Goal: Submit feedback/report problem

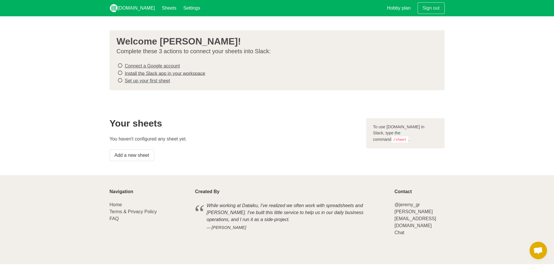
click at [161, 66] on link "Connect a Google account" at bounding box center [152, 65] width 55 height 5
click at [193, 76] on li "Install the Slack app in your workspace" at bounding box center [275, 73] width 316 height 8
click at [187, 72] on link "Install the Slack app in your workspace" at bounding box center [165, 73] width 81 height 5
click at [149, 79] on link "Set up your first sheet" at bounding box center [147, 80] width 45 height 5
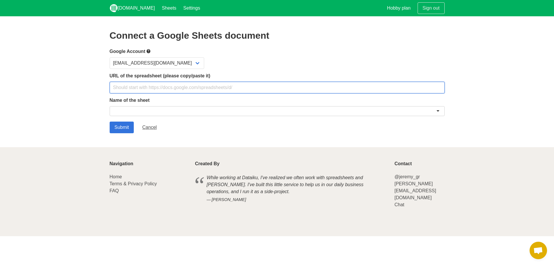
click at [303, 85] on input "text" at bounding box center [277, 88] width 335 height 12
paste input "https://docs.google.com/spreadsheets/d/1o6Vc5Gkeq6GosTzY3C1WVFhs4HJPyYCj93XkIhh…"
type input "https://docs.google.com/spreadsheets/d/1o6Vc5Gkeq6GosTzY3C1WVFhs4HJPyYCj93XkIhh…"
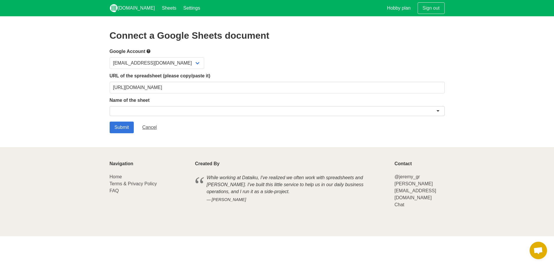
click at [181, 112] on div at bounding box center [277, 111] width 335 height 10
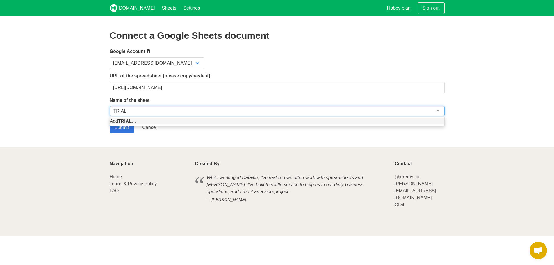
type input "TRIAL"
click at [67, 101] on section "Connect a Google Sheets document Google Account carolina@thrivin-gymwear.com UR…" at bounding box center [277, 81] width 554 height 131
click at [136, 109] on div "TRIAL" at bounding box center [277, 111] width 335 height 10
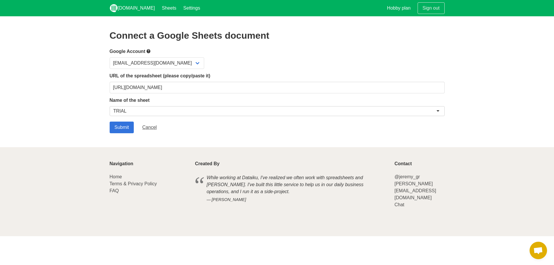
drag, startPoint x: 150, startPoint y: 110, endPoint x: 17, endPoint y: 110, distance: 133.2
click at [17, 110] on section "Connect a Google Sheets document Google Account carolina@thrivin-gymwear.com UR…" at bounding box center [277, 81] width 554 height 131
click at [211, 102] on label "Name of the sheet" at bounding box center [277, 100] width 335 height 7
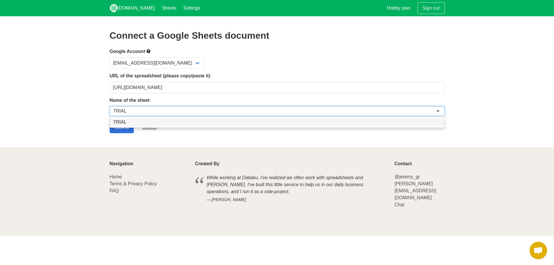
drag, startPoint x: 213, startPoint y: 109, endPoint x: 90, endPoint y: 110, distance: 122.7
click at [89, 110] on section "Connect a Google Sheets document Google Account carolina@thrivin-gymwear.com UR…" at bounding box center [277, 81] width 554 height 131
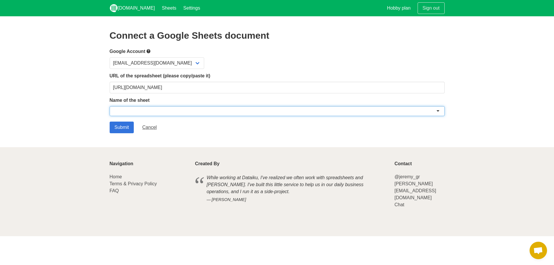
click at [266, 108] on div at bounding box center [277, 111] width 335 height 10
click at [272, 112] on div at bounding box center [277, 111] width 335 height 10
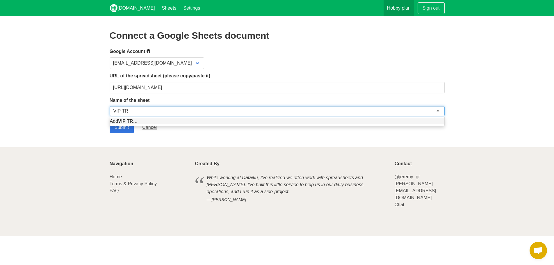
type input "VIP TR"
type input "r"
type input "VIP Trial"
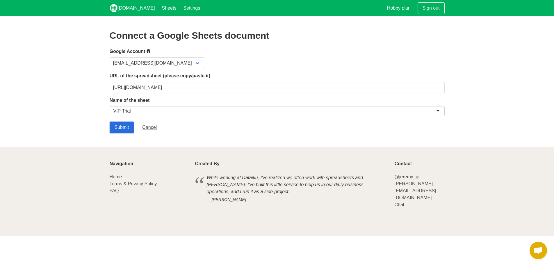
click at [121, 126] on input "Submit" at bounding box center [122, 128] width 24 height 12
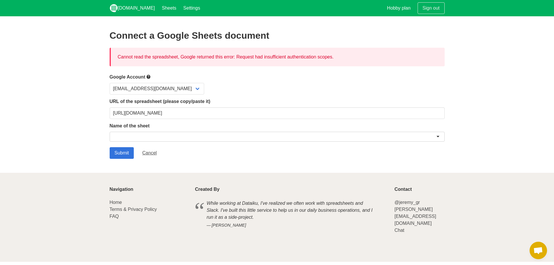
click at [138, 94] on form "Google Account carolina@thrivin-gymwear.com URL of the spreadsheet (please copy…" at bounding box center [277, 115] width 335 height 85
click at [145, 88] on select "[EMAIL_ADDRESS][DOMAIN_NAME]" at bounding box center [157, 89] width 94 height 12
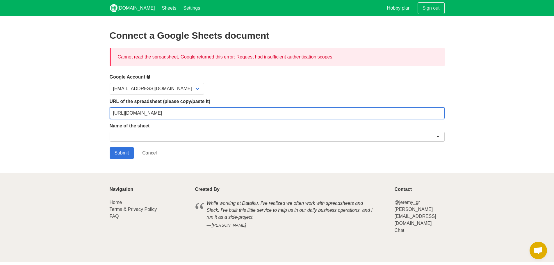
drag, startPoint x: 403, startPoint y: 112, endPoint x: 9, endPoint y: 125, distance: 394.2
click at [12, 124] on section "Connect a Google Sheets document Cannot read the spreadsheet, Google returned t…" at bounding box center [277, 94] width 554 height 156
paste input "usp=sharing"
type input "[URL][DOMAIN_NAME]"
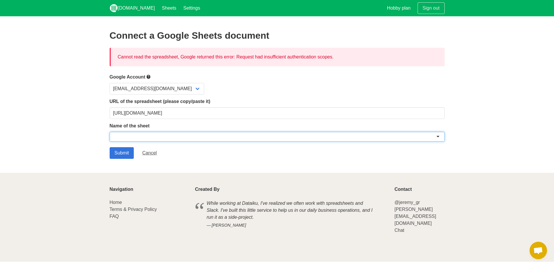
click at [336, 136] on div at bounding box center [277, 137] width 335 height 10
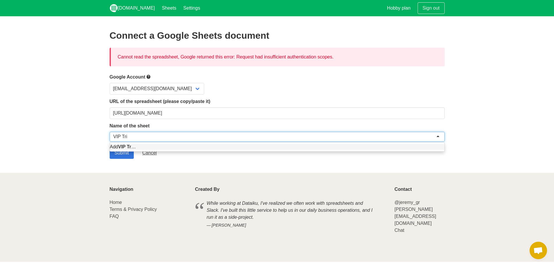
type input "VIP Trial"
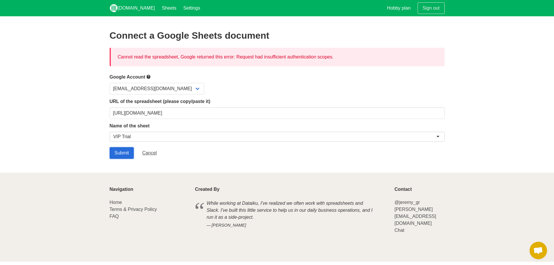
drag, startPoint x: 116, startPoint y: 154, endPoint x: 111, endPoint y: 154, distance: 5.2
click at [116, 154] on input "Submit" at bounding box center [122, 153] width 24 height 12
click at [237, 57] on div "Cannot read the spreadsheet, Google returned this error: Request had insufficie…" at bounding box center [277, 57] width 335 height 19
drag, startPoint x: 359, startPoint y: 54, endPoint x: -15, endPoint y: 53, distance: 373.6
click at [0, 53] on html "[DOMAIN_NAME] Sheets Settings Hobby plan Sign out Connect a Google Sheets docum…" at bounding box center [277, 131] width 554 height 262
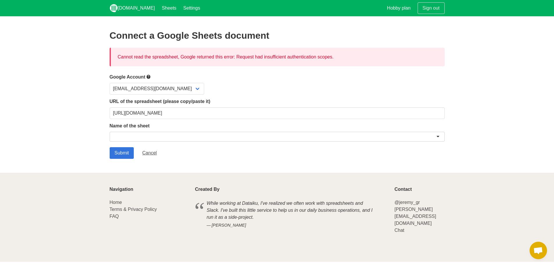
click at [268, 87] on div "[EMAIL_ADDRESS][DOMAIN_NAME]" at bounding box center [277, 89] width 335 height 12
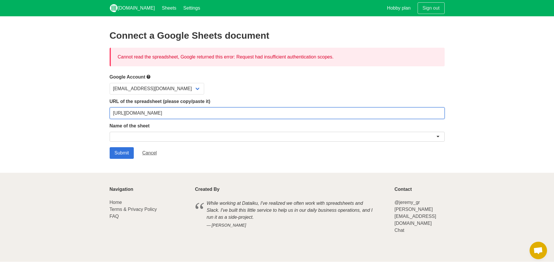
click at [278, 113] on input "https://docs.google.com/spreadsheets/d/1o6Vc5Gkeq6GosTzY3C1WVFhs4HJPyYCj93XkIhh…" at bounding box center [277, 113] width 335 height 12
drag, startPoint x: 367, startPoint y: 113, endPoint x: -73, endPoint y: 111, distance: 439.3
click at [0, 111] on html "Sheet.chat Sheets Settings Hobby plan Sign out Connect a Google Sheets document…" at bounding box center [277, 131] width 554 height 262
paste input "[URL][DOMAIN_NAME]"
type input "[URL][DOMAIN_NAME]"
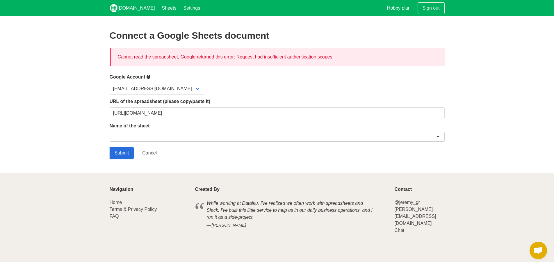
click at [128, 151] on input "Submit" at bounding box center [122, 153] width 24 height 12
click at [139, 142] on div at bounding box center [277, 138] width 335 height 12
click at [147, 136] on div at bounding box center [277, 137] width 335 height 10
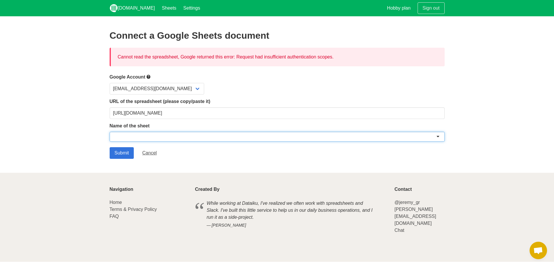
click at [146, 137] on div at bounding box center [277, 137] width 335 height 10
click at [171, 138] on div at bounding box center [277, 137] width 335 height 10
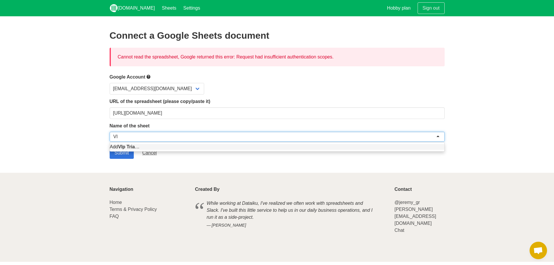
type input "V"
type input "VIP Trial"
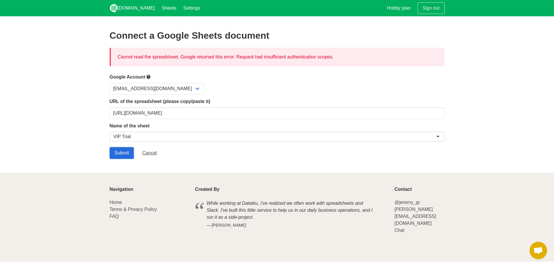
click at [119, 155] on input "Submit" at bounding box center [122, 153] width 24 height 12
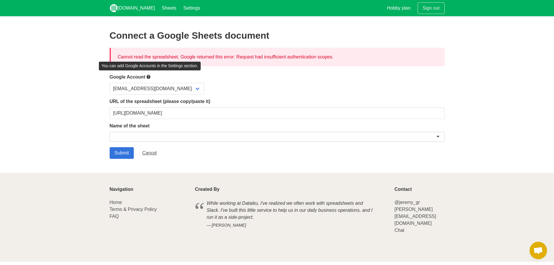
click at [148, 75] on icon at bounding box center [148, 76] width 5 height 7
click at [149, 75] on icon at bounding box center [148, 76] width 5 height 7
click at [149, 78] on icon at bounding box center [148, 76] width 5 height 7
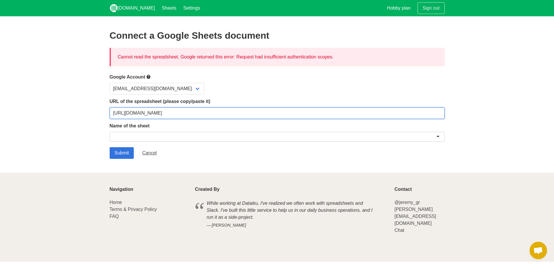
drag, startPoint x: 404, startPoint y: 111, endPoint x: -41, endPoint y: 119, distance: 445.8
click at [0, 119] on html "[DOMAIN_NAME] Sheets Settings Hobby plan Sign out Connect a Google Sheets docum…" at bounding box center [277, 131] width 554 height 262
paste input "U-VXsWFefVteqOpAXxP7emqCMUAXSeH8HrVchptvFPw/edit?gid=0#gid=0"
type input "https://docs.google.com/spreadsheets/d/1U-VXsWFefVteqOpAXxP7emqCMUAXSeH8HrVchpt…"
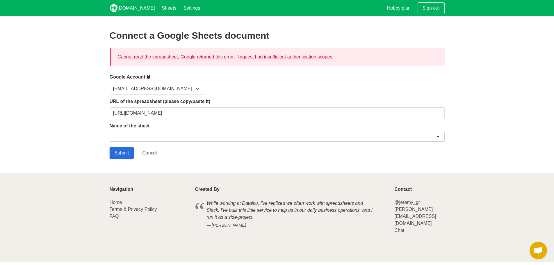
click at [120, 152] on input "Submit" at bounding box center [122, 153] width 24 height 12
click at [172, 139] on div at bounding box center [277, 137] width 335 height 10
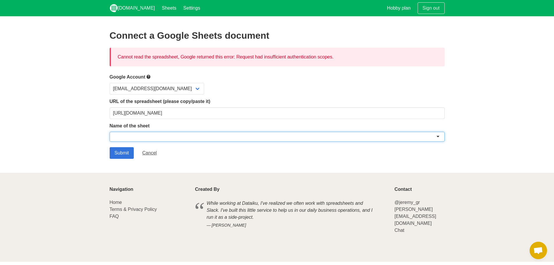
click at [393, 140] on div at bounding box center [277, 137] width 335 height 10
click at [433, 138] on div at bounding box center [277, 137] width 335 height 10
click at [434, 138] on div at bounding box center [277, 137] width 335 height 10
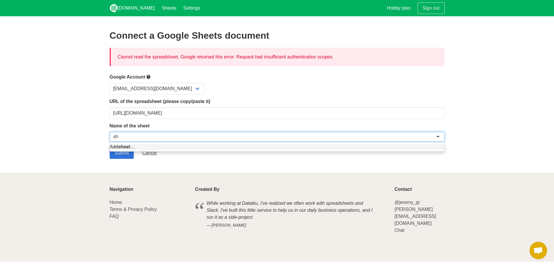
type input "s"
type input "Sheet1"
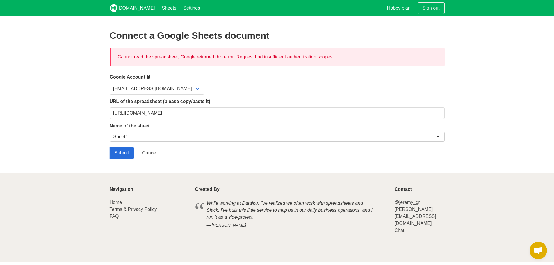
click at [127, 154] on input "Submit" at bounding box center [122, 153] width 24 height 12
click at [287, 107] on div "URL of the spreadsheet (please copy/paste it) [URL][DOMAIN_NAME]" at bounding box center [277, 108] width 335 height 21
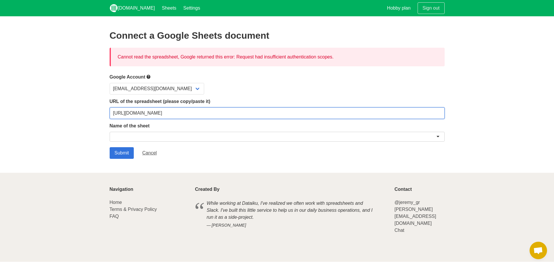
click at [322, 115] on input "[URL][DOMAIN_NAME]" at bounding box center [277, 113] width 335 height 12
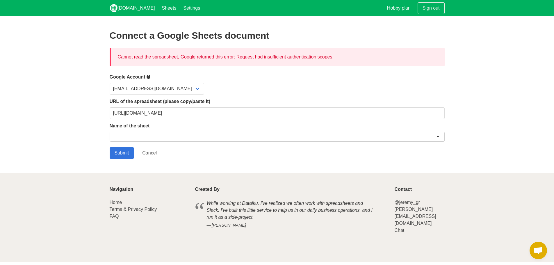
drag, startPoint x: 345, startPoint y: 51, endPoint x: 92, endPoint y: 55, distance: 252.7
click at [92, 55] on section "Connect a Google Sheets document Cannot read the spreadsheet, Google returned t…" at bounding box center [277, 94] width 554 height 156
copy div "Cannot read the spreadsheet, Google returned this error: Request had insufficie…"
click at [537, 249] on span "Open chat" at bounding box center [538, 251] width 10 height 8
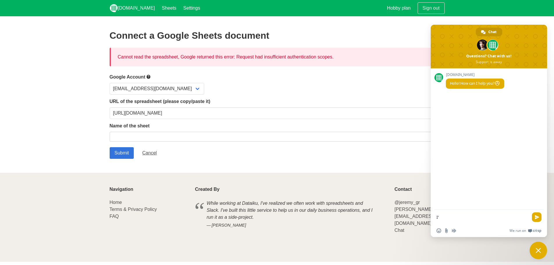
type textarea "I"
type textarea "Hello! I'm having trouble connecting a google sheets document"
